Goal: Complete application form: Complete application form

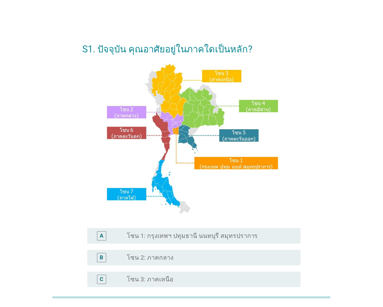
click at [178, 237] on label "โซน 1: กรุงเทพฯ ปทุมธานี นนทบุรี สมุทรปราการ" at bounding box center [192, 236] width 131 height 8
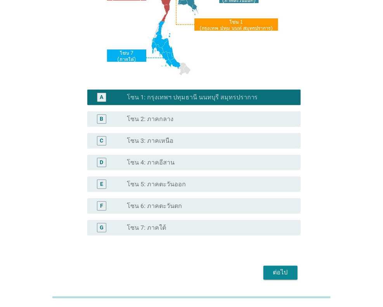
scroll to position [155, 0]
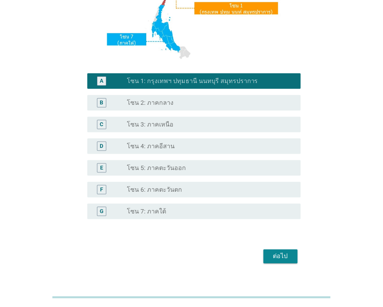
click at [285, 258] on div "ต่อไป" at bounding box center [280, 256] width 22 height 9
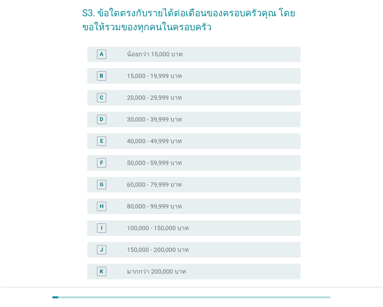
scroll to position [77, 0]
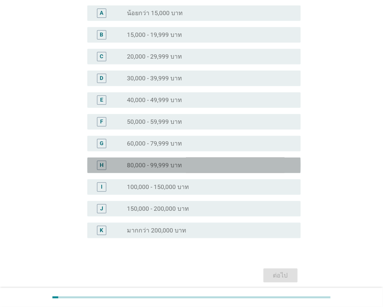
click at [187, 160] on div "radio_button_unchecked 80,000 - 99,999 บาท" at bounding box center [210, 164] width 167 height 9
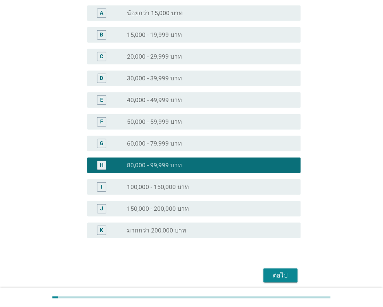
click at [279, 274] on div "ต่อไป" at bounding box center [280, 275] width 22 height 9
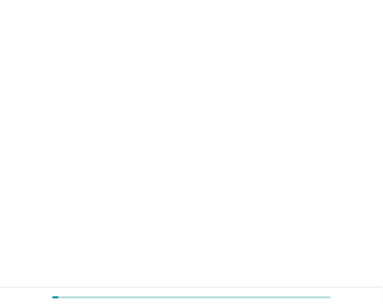
scroll to position [0, 0]
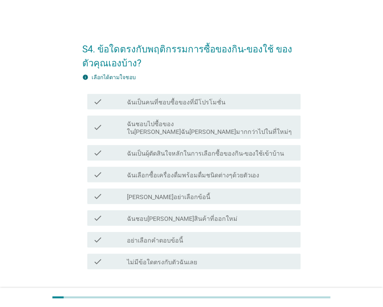
click at [172, 101] on label "ฉันเป็นคนที่ชอบซื้อของที่มีโปรโมชั่น" at bounding box center [176, 102] width 98 height 8
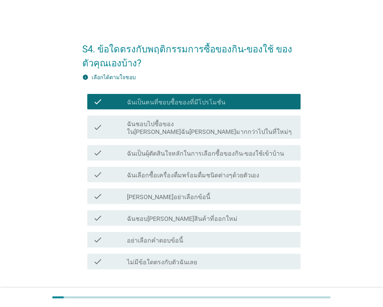
click at [167, 125] on label "ฉันชอบไปซื้อของใน[PERSON_NAME]ฉัน[PERSON_NAME]มากกว่าไปในที่ใหม่ๆ" at bounding box center [210, 128] width 167 height 16
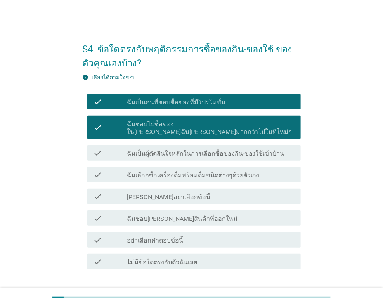
click at [167, 150] on label "ฉันเป็นผุ้ตัดสินใจหลักในการเลือกซื้อของกิน-ของใช้เข้าบ้าน" at bounding box center [205, 154] width 157 height 8
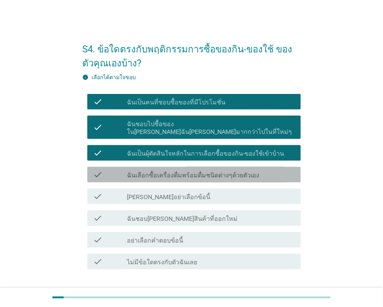
click at [166, 171] on label "ฉันเลือกซื้อเครื่องดื่มพร้อมดื่มชนิดต่างๆด้วยตัวเอง" at bounding box center [193, 175] width 133 height 8
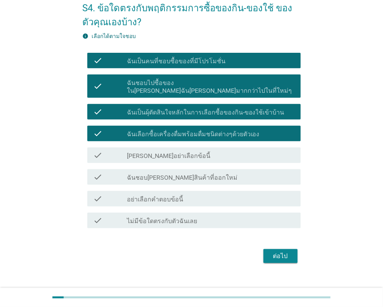
scroll to position [45, 0]
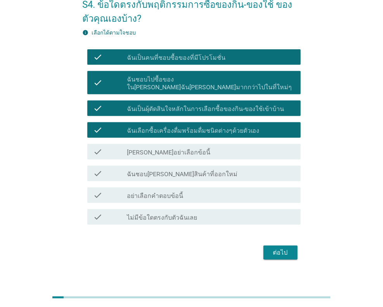
click at [289, 248] on div "ต่อไป" at bounding box center [280, 252] width 22 height 9
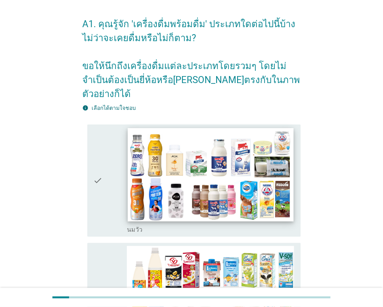
scroll to position [38, 0]
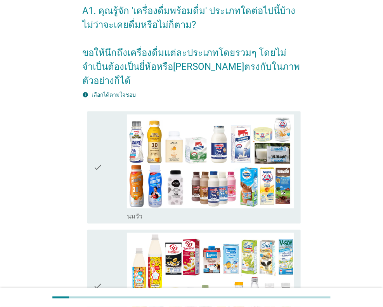
click at [108, 157] on div "check" at bounding box center [109, 167] width 33 height 106
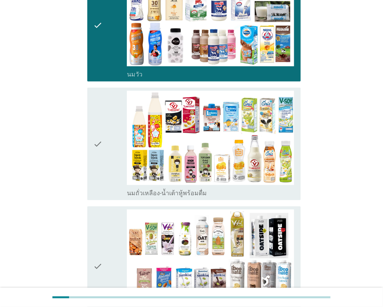
scroll to position [193, 0]
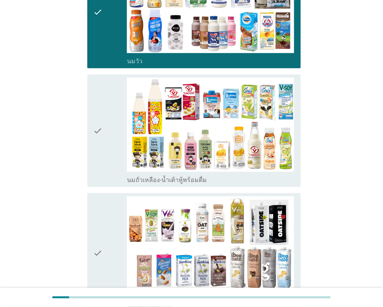
click at [95, 128] on icon "check" at bounding box center [97, 131] width 9 height 106
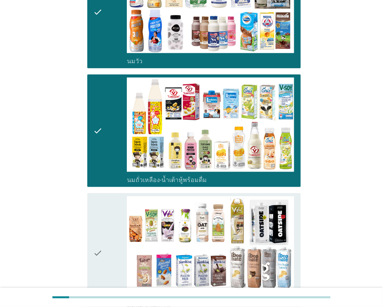
click at [99, 233] on icon "check" at bounding box center [97, 253] width 9 height 114
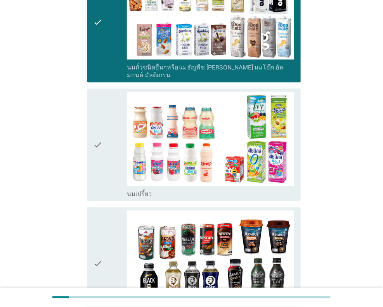
scroll to position [426, 0]
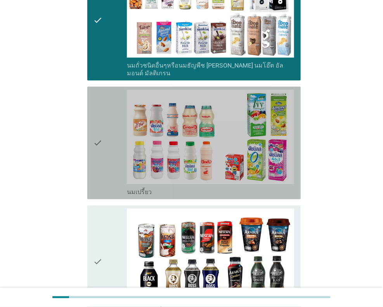
click at [97, 126] on icon "check" at bounding box center [97, 143] width 9 height 106
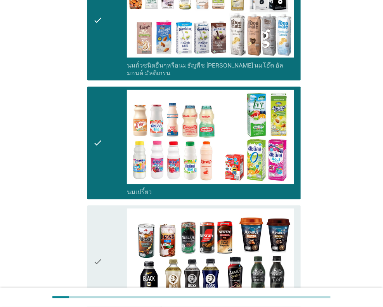
click at [95, 230] on icon "check" at bounding box center [97, 261] width 9 height 106
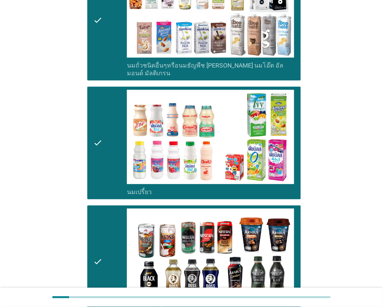
scroll to position [620, 0]
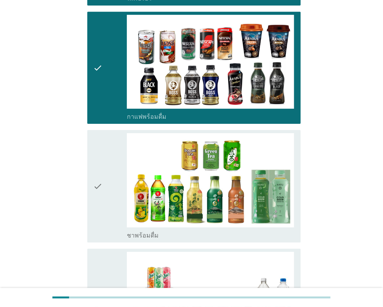
click at [90, 176] on div "check check_box_outline_blank ชาพร้อมดื่ม" at bounding box center [193, 186] width 213 height 112
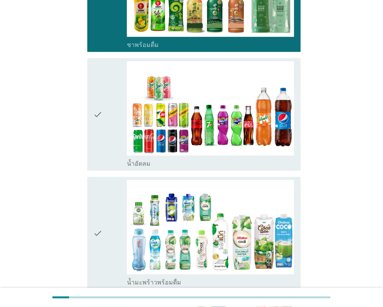
scroll to position [814, 0]
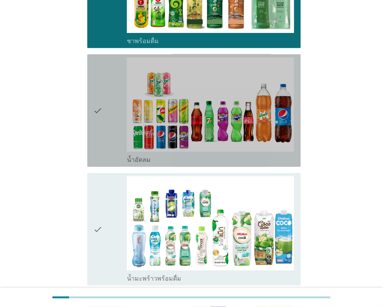
click at [106, 95] on div "check" at bounding box center [109, 110] width 33 height 106
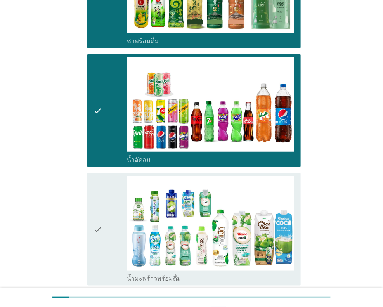
click at [97, 202] on icon "check" at bounding box center [97, 229] width 9 height 106
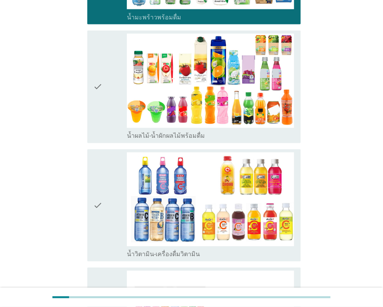
scroll to position [1085, 0]
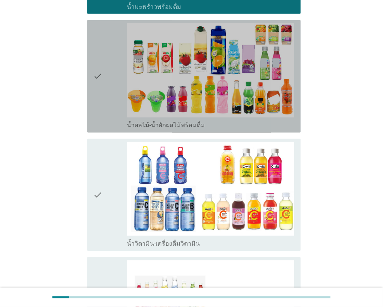
click at [102, 68] on icon "check" at bounding box center [97, 76] width 9 height 106
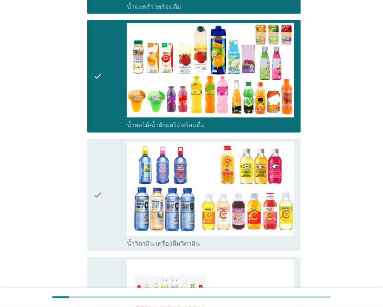
click at [98, 181] on icon "check" at bounding box center [97, 195] width 9 height 106
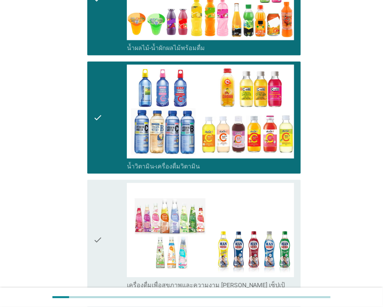
scroll to position [1240, 0]
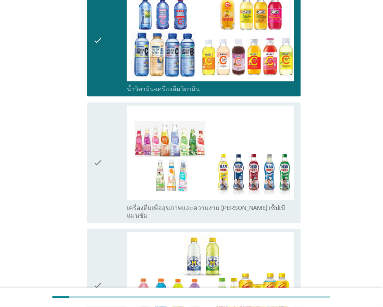
click at [105, 136] on div "check" at bounding box center [109, 162] width 33 height 114
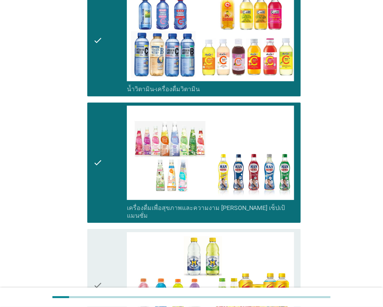
scroll to position [1434, 0]
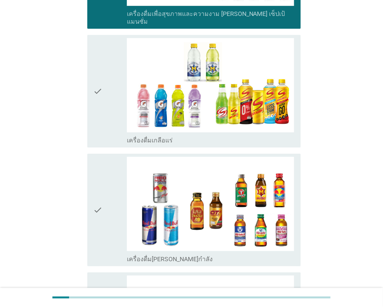
click at [102, 74] on icon "check" at bounding box center [97, 91] width 9 height 106
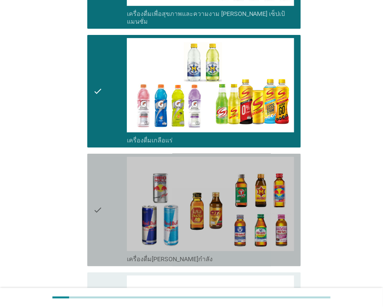
click at [97, 178] on icon "check" at bounding box center [97, 210] width 9 height 106
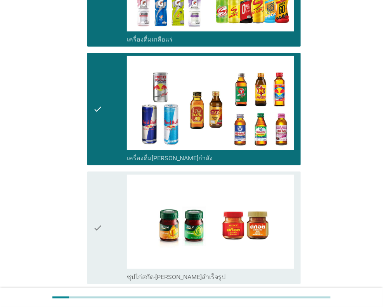
scroll to position [1589, 0]
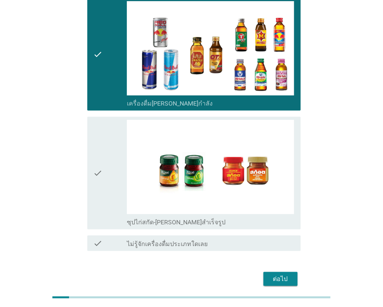
click at [96, 138] on icon "check" at bounding box center [97, 173] width 9 height 106
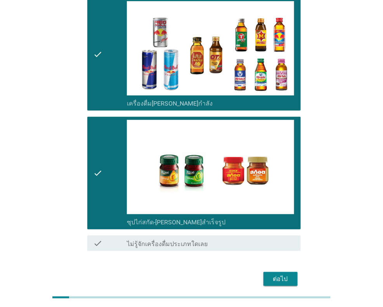
click at [273, 274] on div "ต่อไป" at bounding box center [280, 278] width 22 height 9
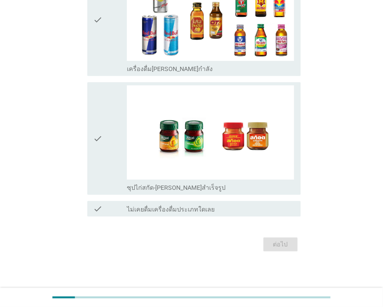
scroll to position [0, 0]
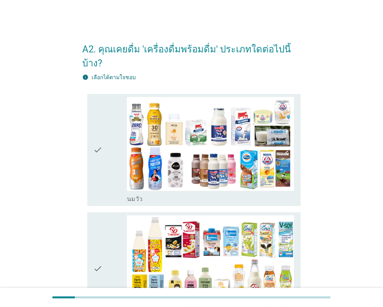
click at [102, 157] on icon "check" at bounding box center [97, 150] width 9 height 106
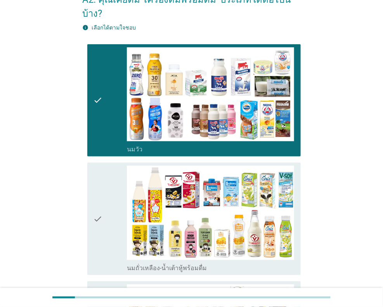
scroll to position [155, 0]
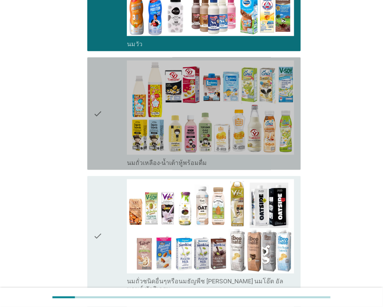
click at [104, 117] on div "check" at bounding box center [109, 113] width 33 height 106
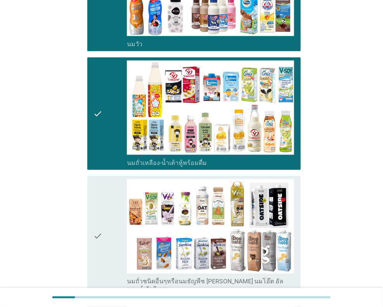
click at [98, 210] on icon "check" at bounding box center [97, 236] width 9 height 114
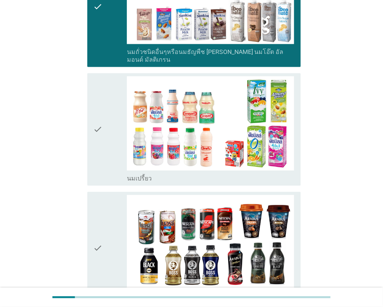
scroll to position [387, 0]
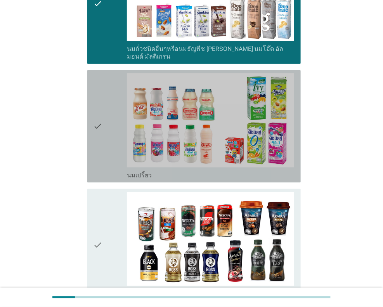
click at [97, 140] on icon "check" at bounding box center [97, 126] width 9 height 106
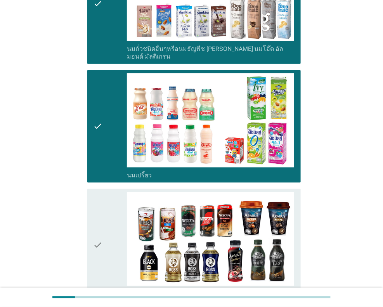
click at [98, 223] on icon "check" at bounding box center [97, 244] width 9 height 106
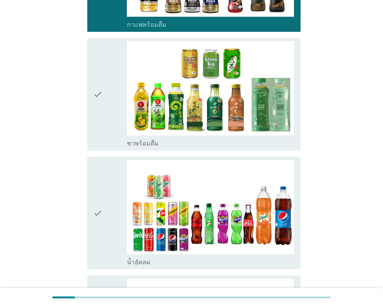
scroll to position [659, 0]
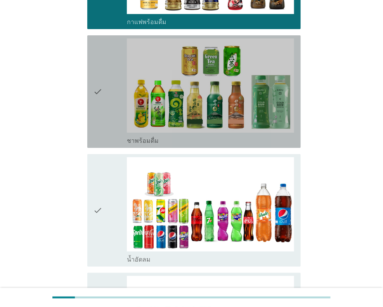
click at [109, 91] on div "check" at bounding box center [109, 91] width 33 height 106
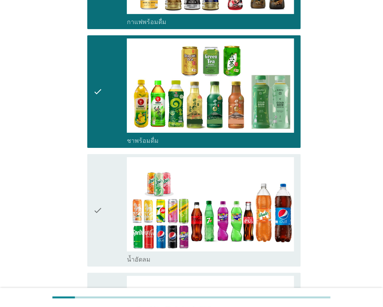
click at [93, 197] on div "check check_box_outline_blank น้ำอัดลม" at bounding box center [193, 210] width 213 height 112
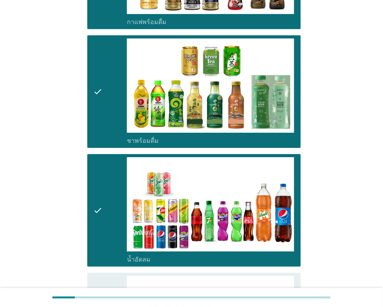
scroll to position [853, 0]
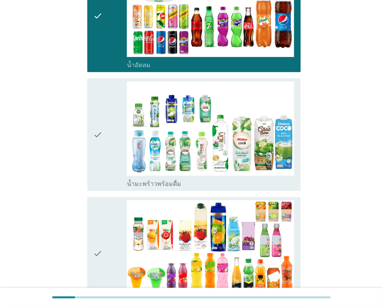
click at [99, 133] on icon "check" at bounding box center [97, 134] width 9 height 106
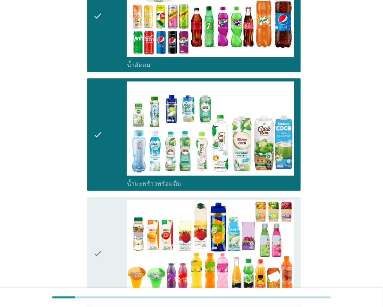
click at [92, 229] on div "check check_box_outline_blank น้ำผลไม้-น้ำผักผลไม้พร้อมดื่ม" at bounding box center [193, 253] width 213 height 112
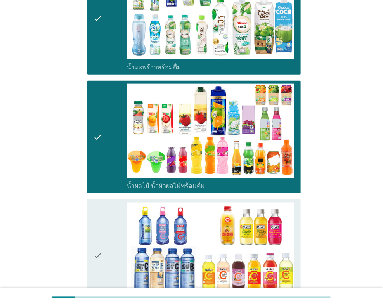
scroll to position [1085, 0]
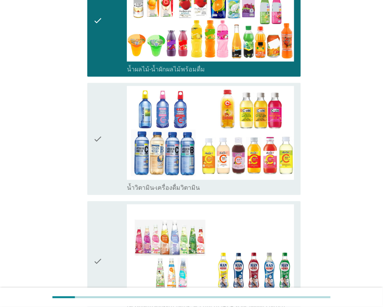
click at [103, 129] on div "check" at bounding box center [109, 139] width 33 height 106
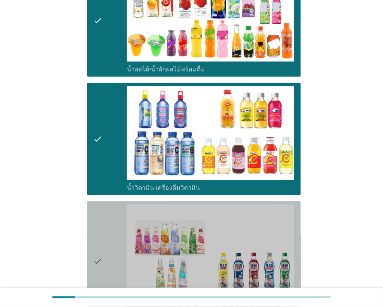
click at [96, 243] on icon "check" at bounding box center [97, 261] width 9 height 114
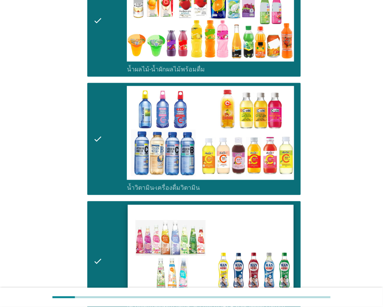
scroll to position [1356, 0]
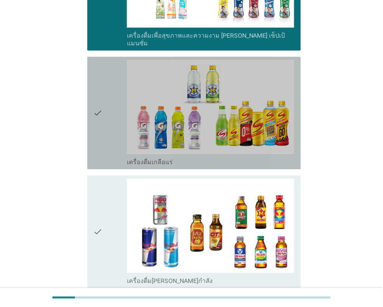
click at [98, 110] on icon "check" at bounding box center [97, 113] width 9 height 106
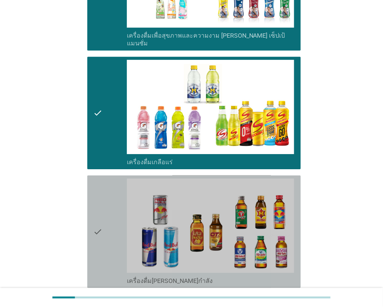
click at [98, 211] on icon "check" at bounding box center [97, 231] width 9 height 106
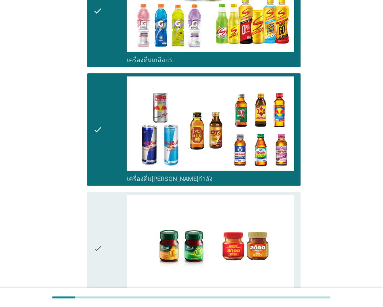
scroll to position [1541, 0]
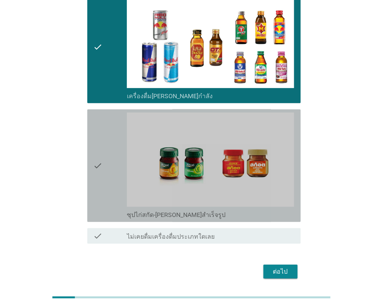
click at [99, 142] on icon "check" at bounding box center [97, 165] width 9 height 106
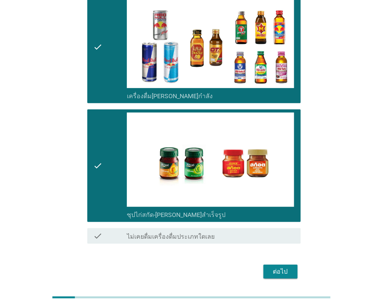
click at [279, 267] on div "ต่อไป" at bounding box center [280, 271] width 22 height 9
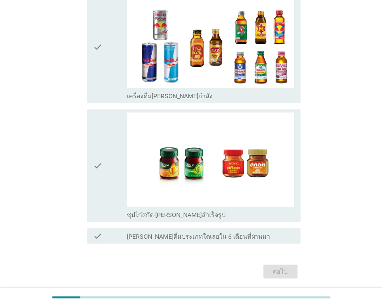
scroll to position [0, 0]
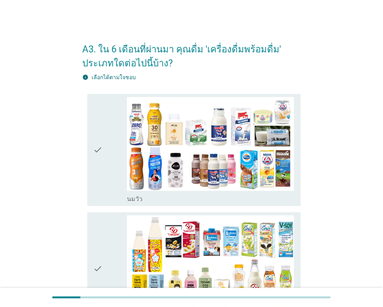
click at [109, 142] on div "check" at bounding box center [109, 150] width 33 height 106
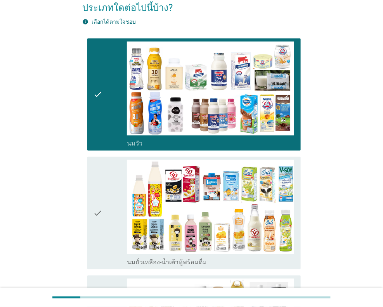
scroll to position [155, 0]
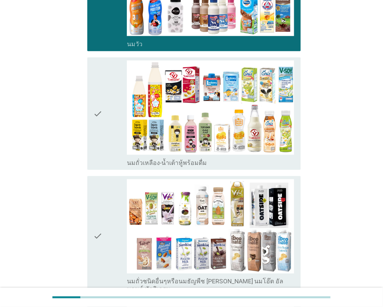
click at [94, 120] on icon "check" at bounding box center [97, 113] width 9 height 106
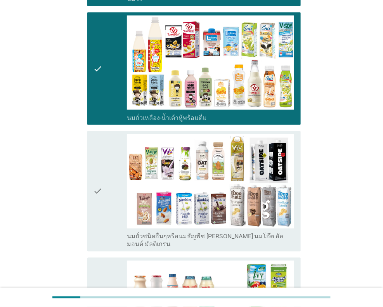
scroll to position [233, 0]
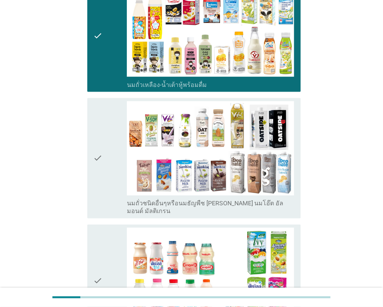
click at [91, 172] on div "check check_box_outline_blank นมถั่วชนิดอื่นๆหรือนมธัญพืช [PERSON_NAME] นมโอ๊ต …" at bounding box center [193, 158] width 213 height 120
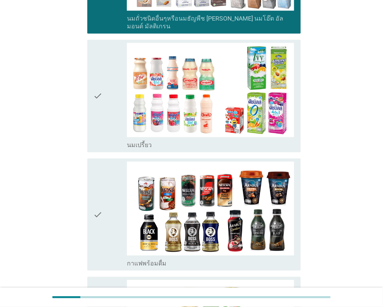
scroll to position [426, 0]
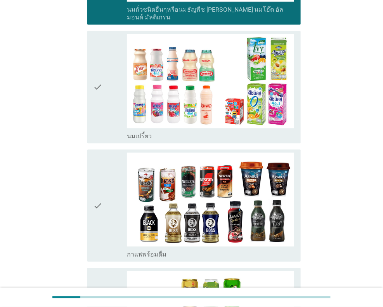
click at [105, 103] on div "check" at bounding box center [109, 87] width 33 height 106
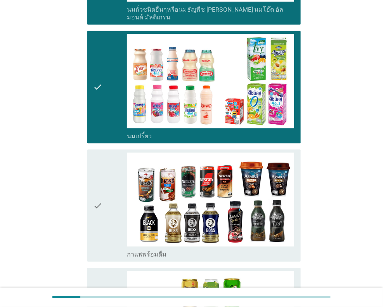
click at [107, 207] on div "check" at bounding box center [109, 205] width 33 height 106
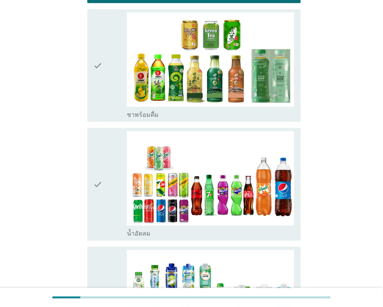
scroll to position [775, 0]
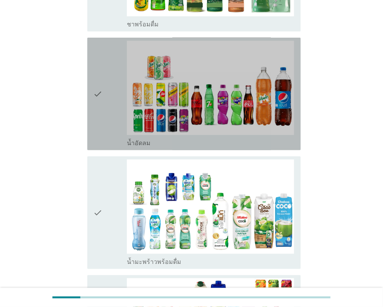
click at [102, 91] on icon "check" at bounding box center [97, 94] width 9 height 106
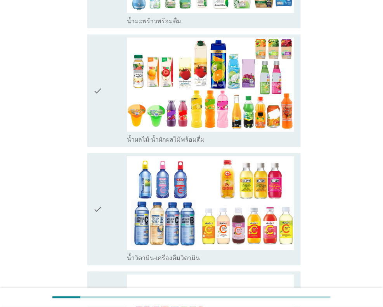
scroll to position [1046, 0]
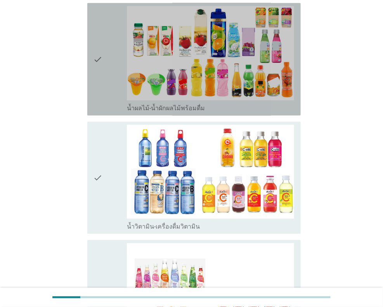
click at [100, 44] on icon "check" at bounding box center [97, 59] width 9 height 106
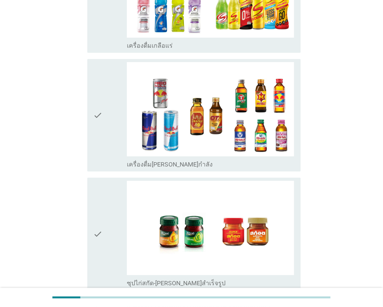
scroll to position [1550, 0]
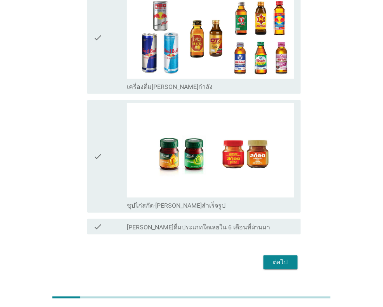
click at [97, 128] on icon "check" at bounding box center [97, 156] width 9 height 106
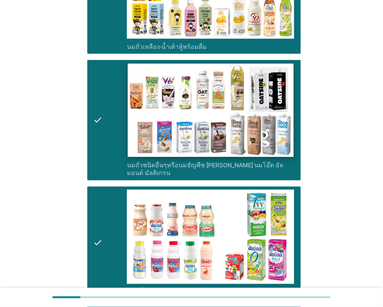
scroll to position [271, 0]
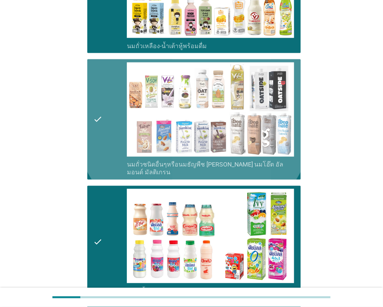
click at [98, 129] on icon "check" at bounding box center [97, 119] width 9 height 114
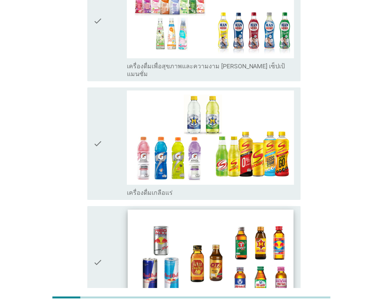
scroll to position [1322, 0]
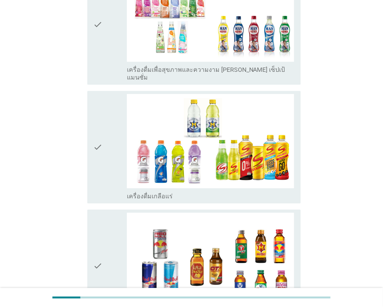
click at [105, 142] on div "check" at bounding box center [109, 147] width 33 height 106
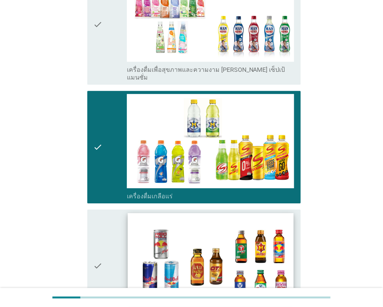
scroll to position [1555, 0]
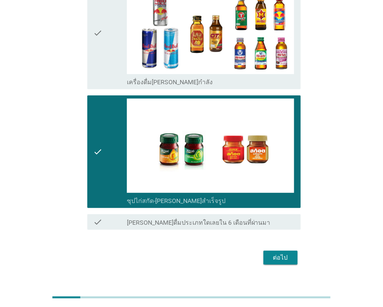
click at [284, 253] on div "ต่อไป" at bounding box center [280, 257] width 22 height 9
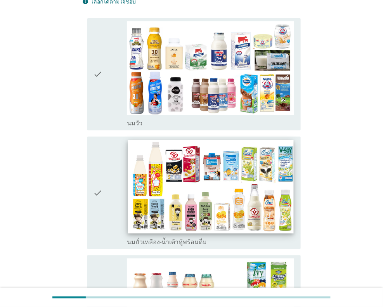
scroll to position [77, 0]
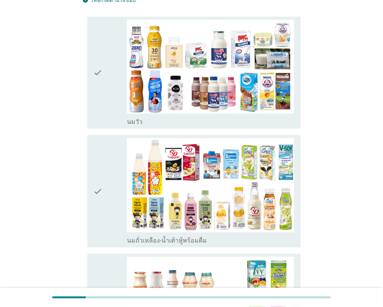
click at [103, 178] on div "check" at bounding box center [109, 191] width 33 height 106
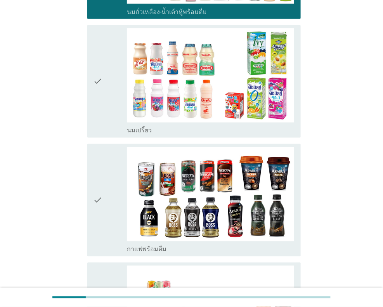
scroll to position [310, 0]
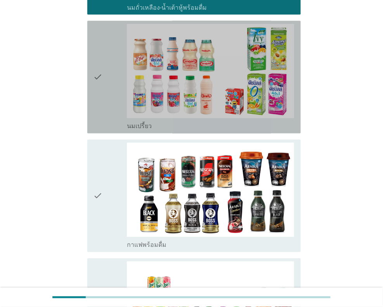
click at [113, 74] on div "check" at bounding box center [109, 77] width 33 height 106
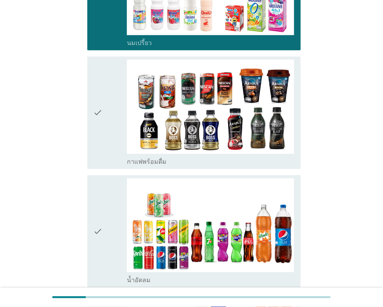
scroll to position [504, 0]
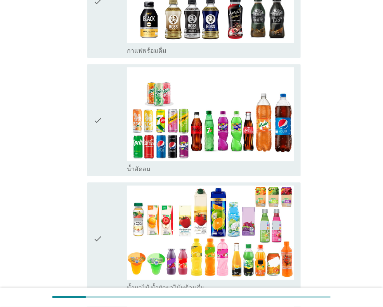
click at [97, 121] on icon "check" at bounding box center [97, 120] width 9 height 106
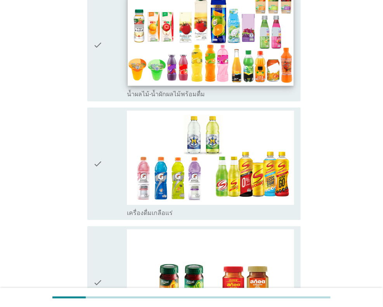
scroll to position [620, 0]
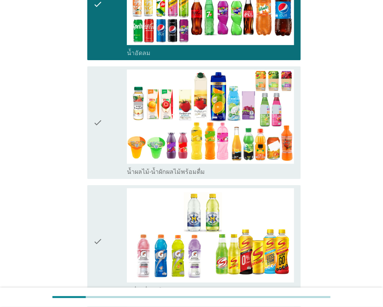
click at [97, 129] on icon "check" at bounding box center [97, 122] width 9 height 106
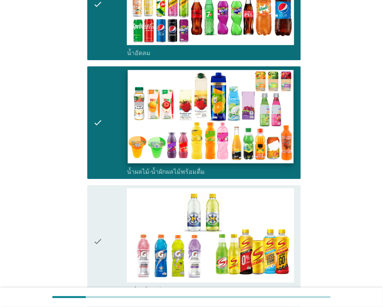
scroll to position [736, 0]
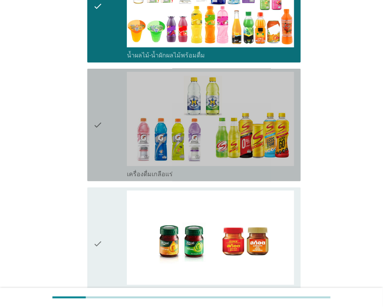
click at [99, 121] on icon "check" at bounding box center [97, 125] width 9 height 106
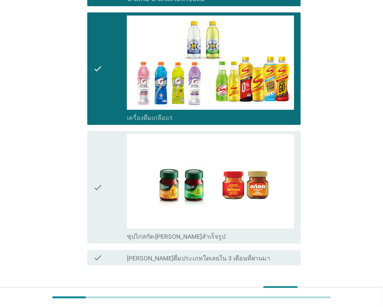
scroll to position [843, 0]
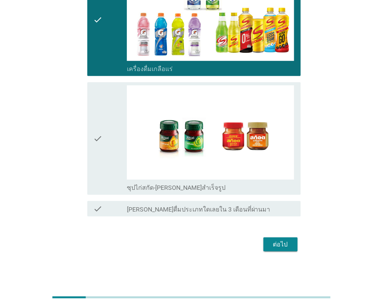
click at [284, 247] on div "ต่อไป" at bounding box center [280, 244] width 22 height 9
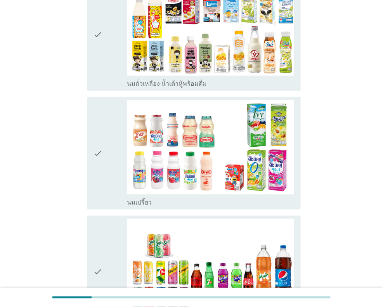
scroll to position [116, 0]
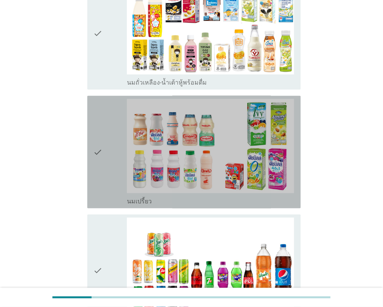
click at [103, 167] on div "check" at bounding box center [109, 152] width 33 height 106
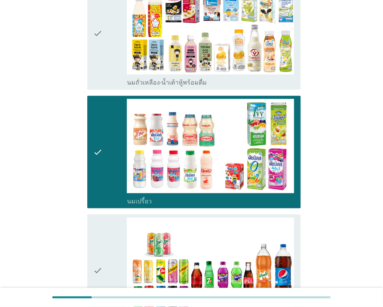
scroll to position [271, 0]
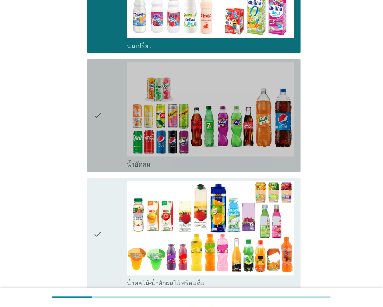
click at [109, 138] on div "check" at bounding box center [109, 115] width 33 height 106
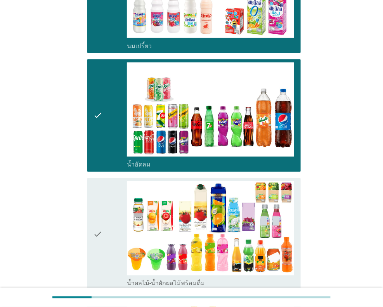
scroll to position [387, 0]
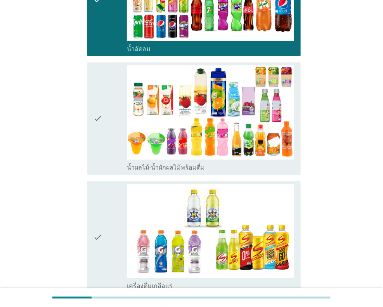
click at [104, 115] on div "check" at bounding box center [109, 118] width 33 height 106
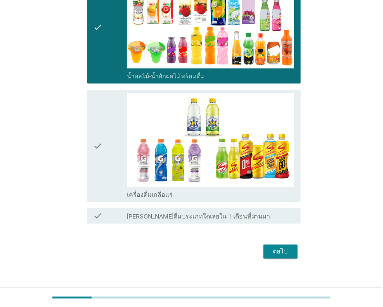
scroll to position [486, 0]
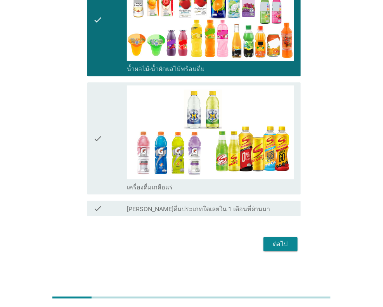
click at [107, 99] on div "check" at bounding box center [109, 138] width 33 height 106
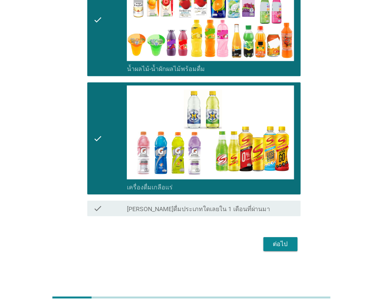
click at [282, 243] on div "ต่อไป" at bounding box center [280, 243] width 22 height 9
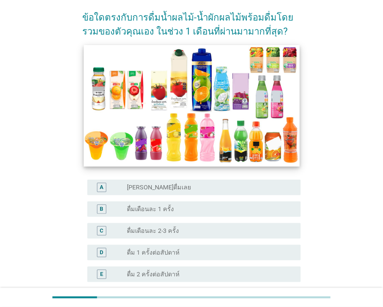
scroll to position [116, 0]
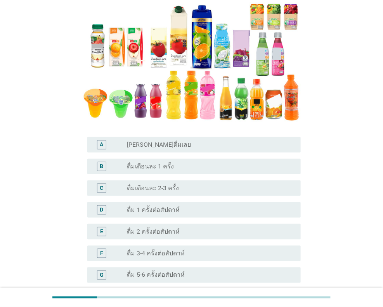
click at [148, 233] on label "ดื่ม 2 ครั้งต่อสัปดาห์" at bounding box center [153, 232] width 53 height 8
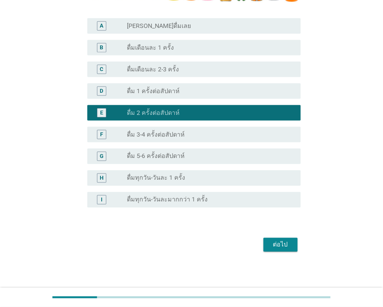
scroll to position [235, 0]
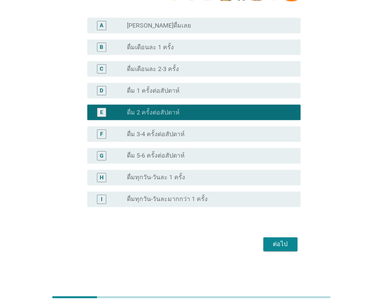
click at [284, 245] on div "ต่อไป" at bounding box center [280, 244] width 22 height 9
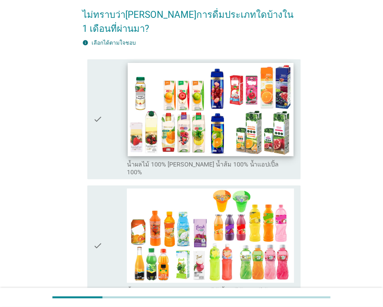
scroll to position [77, 0]
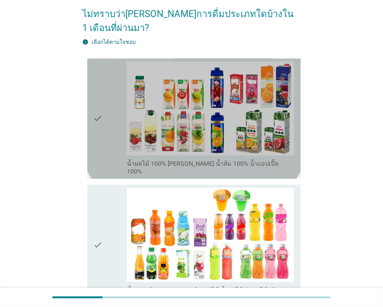
click at [101, 101] on icon "check" at bounding box center [97, 119] width 9 height 114
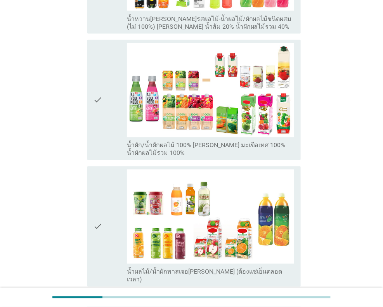
scroll to position [348, 0]
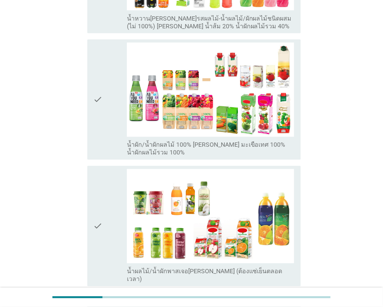
click at [105, 72] on div "check" at bounding box center [109, 100] width 33 height 114
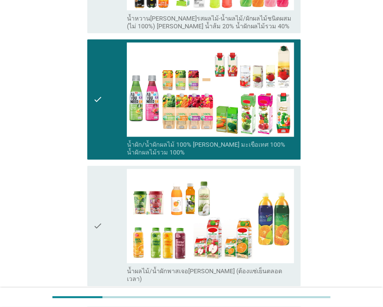
click at [109, 213] on div "check" at bounding box center [109, 226] width 33 height 114
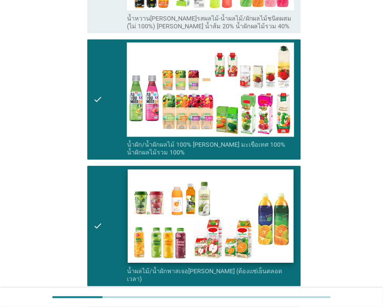
scroll to position [433, 0]
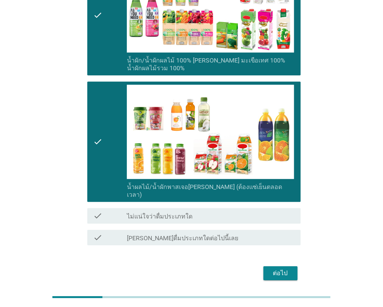
click at [284, 266] on button "ต่อไป" at bounding box center [280, 273] width 34 height 14
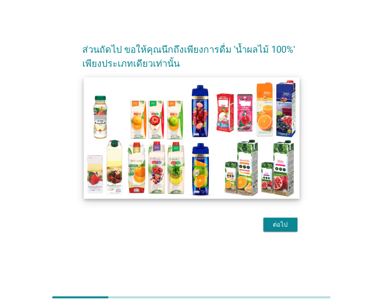
scroll to position [0, 0]
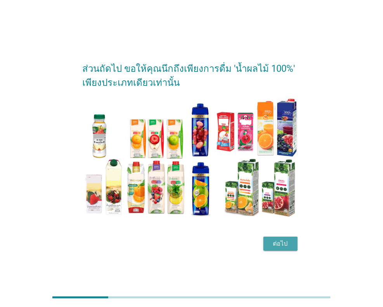
click at [270, 245] on div "ต่อไป" at bounding box center [280, 243] width 22 height 9
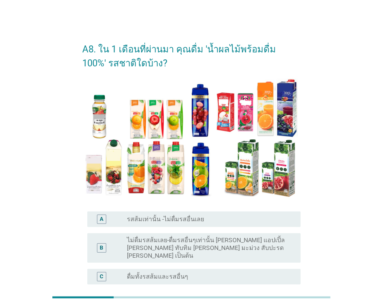
click at [130, 217] on label "รสส้มเท่านั้น -ไม่ดื่มรสอื่นเลย" at bounding box center [165, 219] width 77 height 8
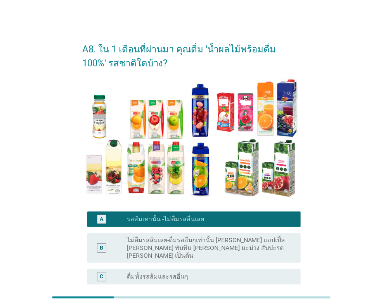
click at [135, 248] on label "ไม่ดื่มรสส้มเลย-ดื่มรสอื่นๆเท่านั้น [PERSON_NAME] แอปเปิ้ล [PERSON_NAME] ทับทิม…" at bounding box center [207, 247] width 161 height 23
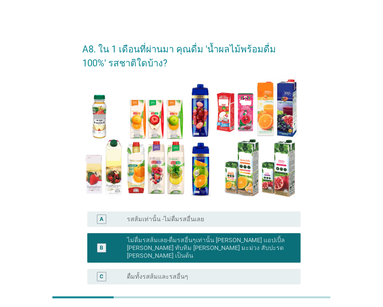
click at [140, 215] on label "รสส้มเท่านั้น -ไม่ดื่มรสอื่นเลย" at bounding box center [165, 219] width 77 height 8
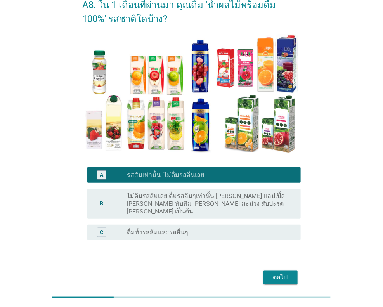
scroll to position [69, 0]
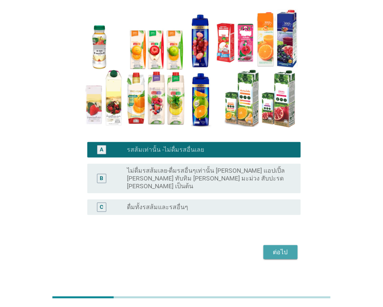
click at [280, 247] on div "ต่อไป" at bounding box center [280, 251] width 22 height 9
